Goal: Task Accomplishment & Management: Manage account settings

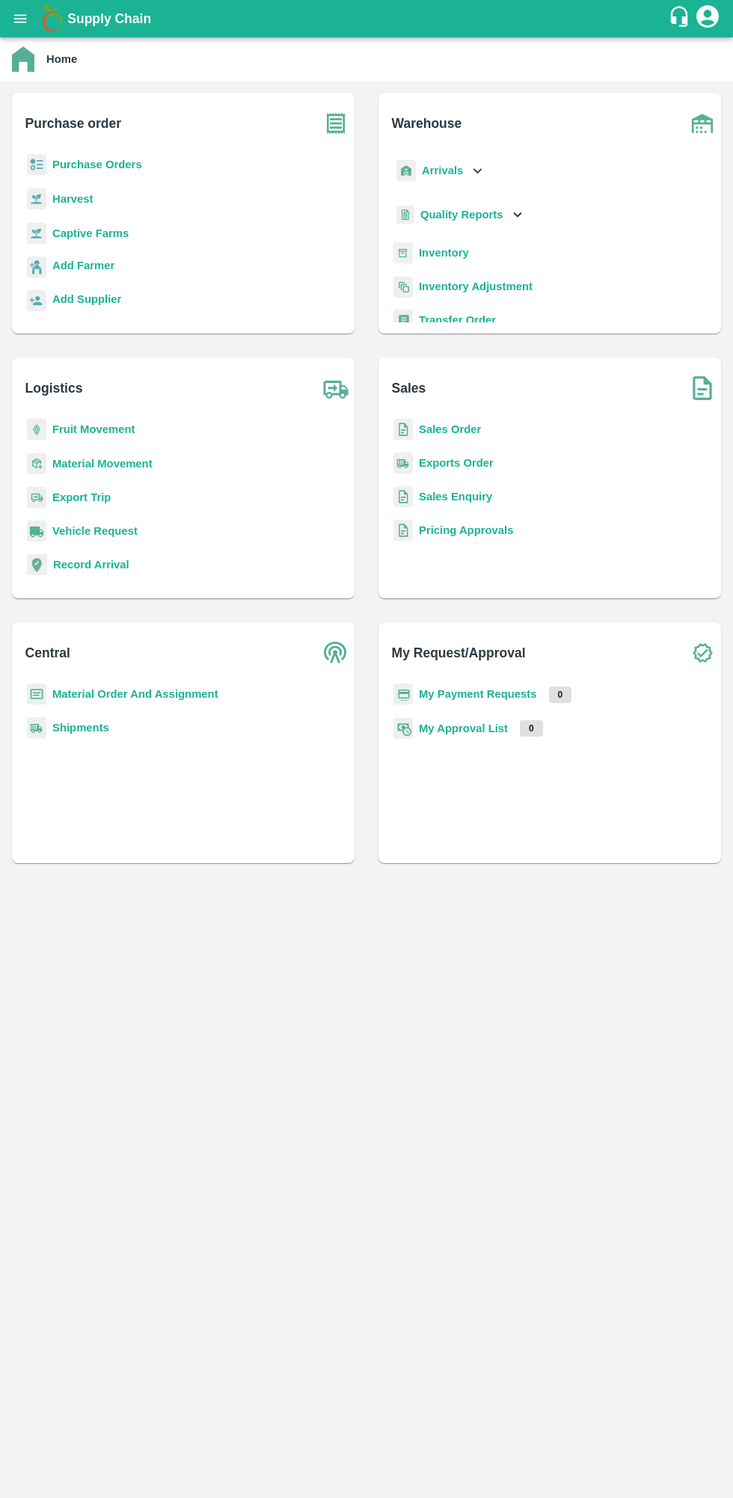
click at [506, 694] on b "My Payment Requests" at bounding box center [478, 694] width 118 height 12
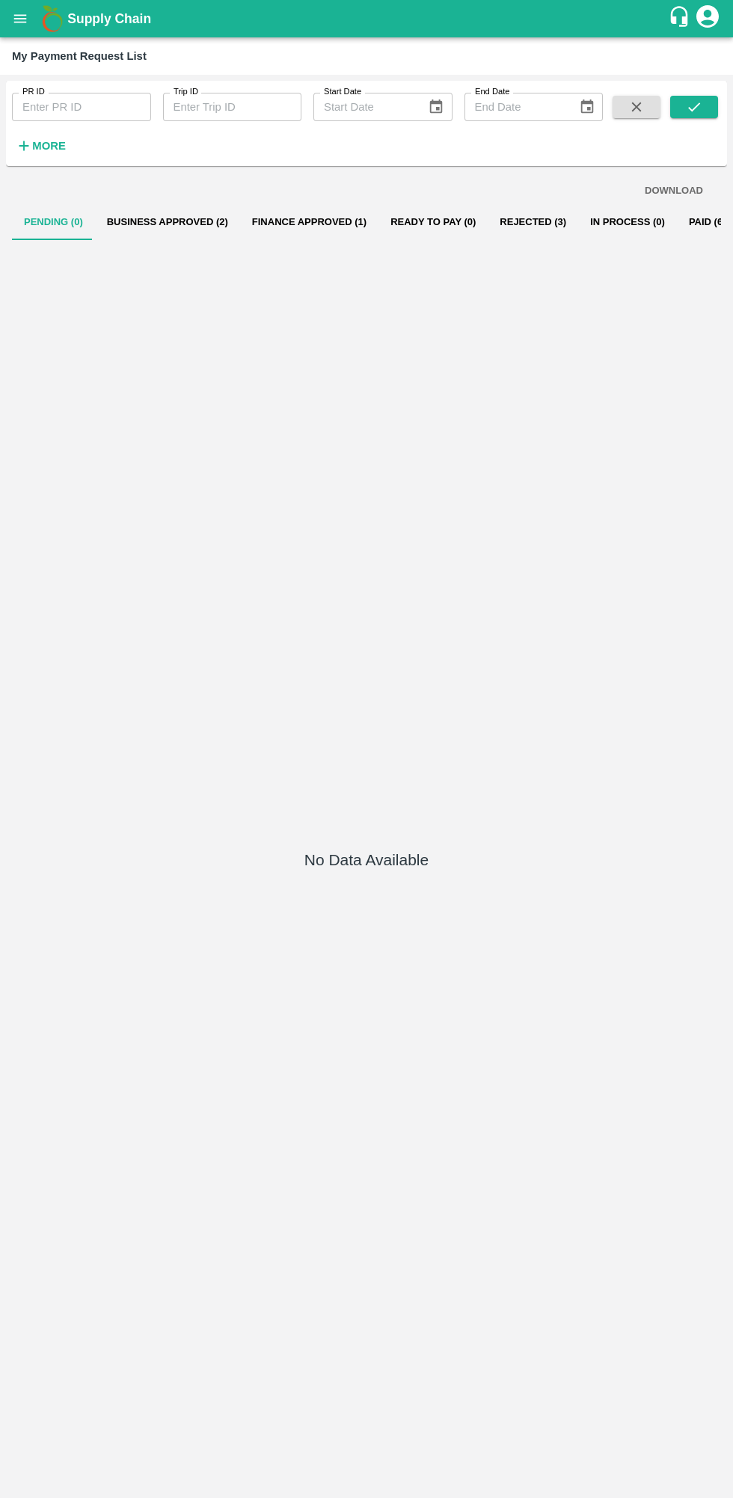
click at [179, 232] on button "Business Approved (2)" at bounding box center [167, 222] width 145 height 36
